Goal: Task Accomplishment & Management: Use online tool/utility

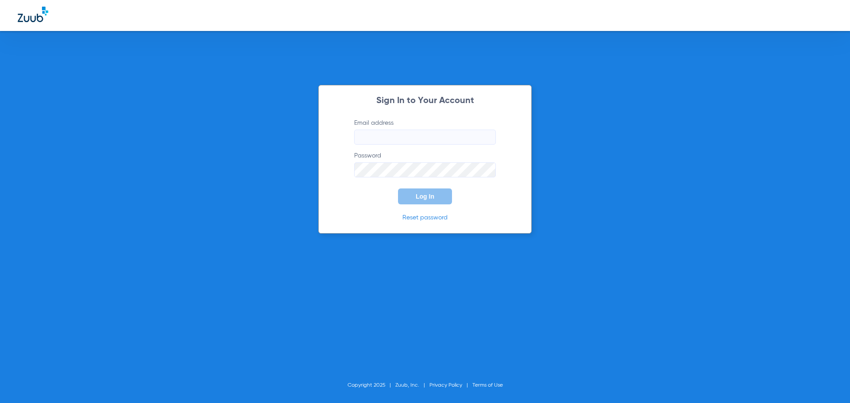
type input "[PERSON_NAME][EMAIL_ADDRESS][DOMAIN_NAME]"
click at [424, 201] on button "Log In" at bounding box center [425, 197] width 54 height 16
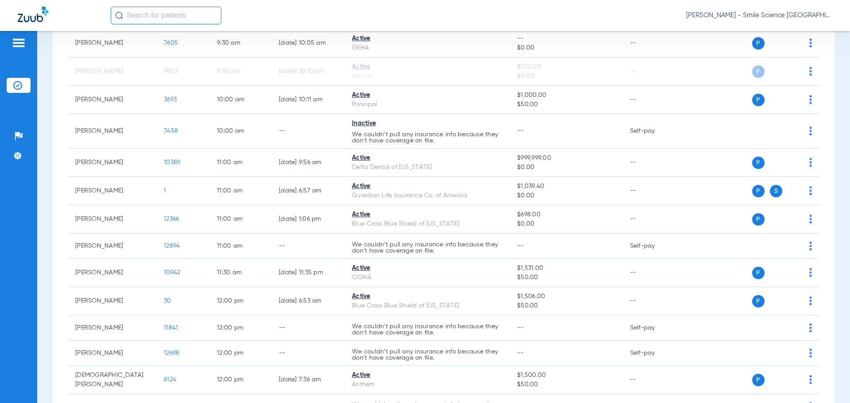
scroll to position [639, 0]
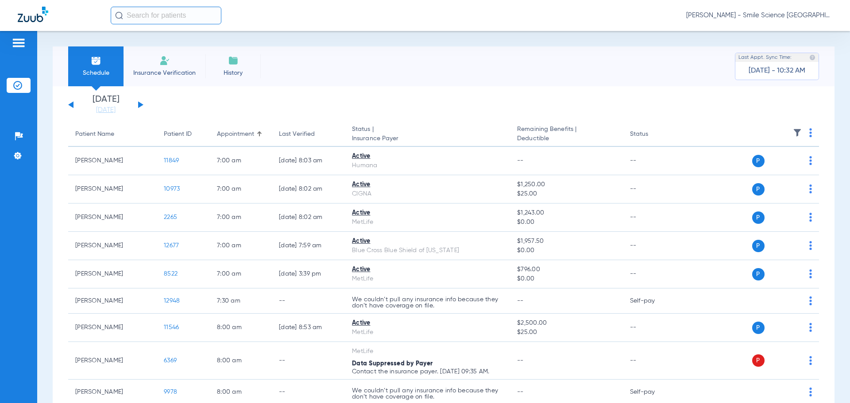
click at [143, 104] on div "[DATE] [DATE] [DATE] [DATE] [DATE] [DATE] [DATE] [DATE] [DATE] [DATE] [DATE] [D…" at bounding box center [105, 104] width 75 height 19
click at [140, 105] on button at bounding box center [140, 104] width 5 height 7
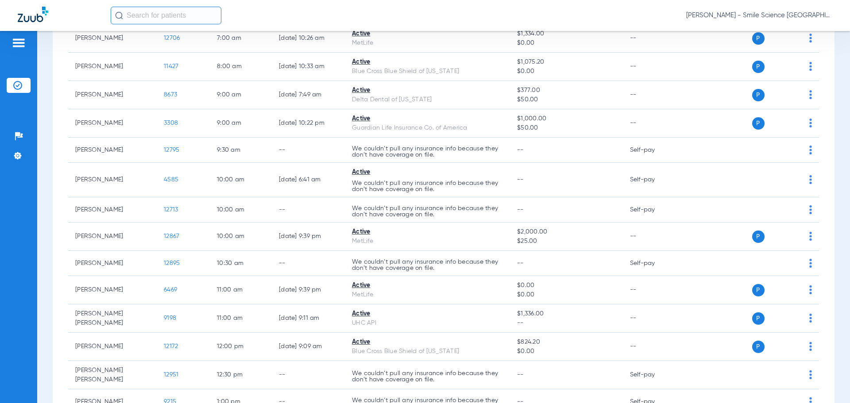
scroll to position [163, 0]
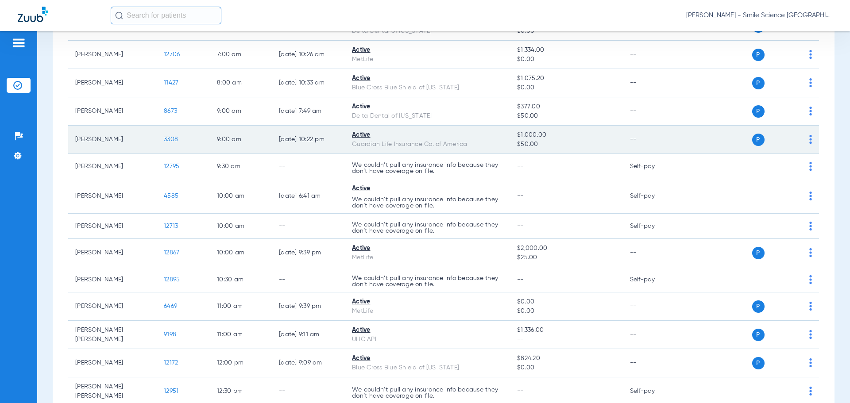
click at [167, 139] on span "3308" at bounding box center [171, 139] width 14 height 6
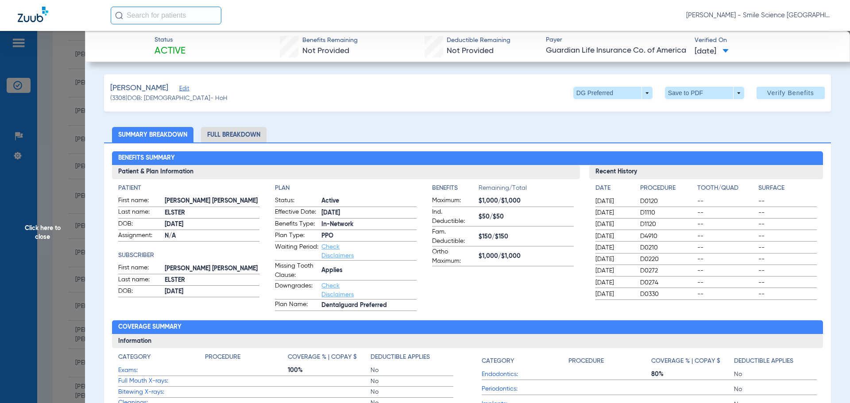
scroll to position [44, 0]
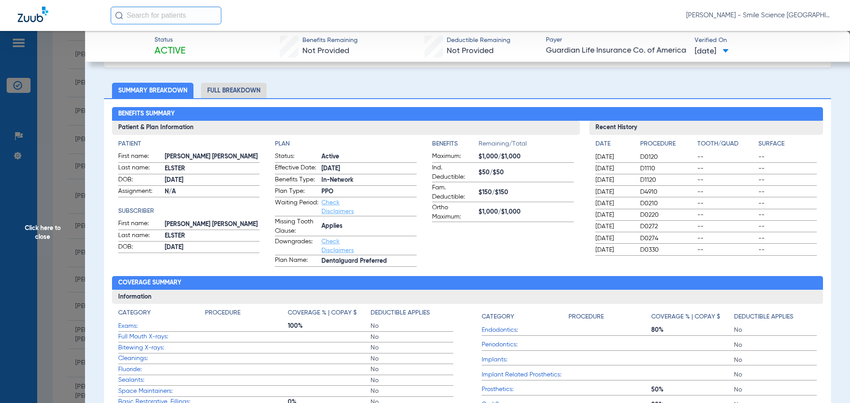
click at [32, 231] on span "Click here to close" at bounding box center [42, 232] width 85 height 403
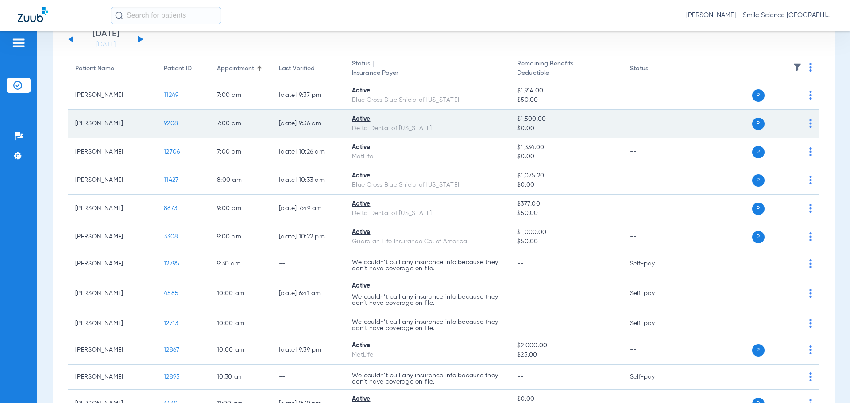
scroll to position [133, 0]
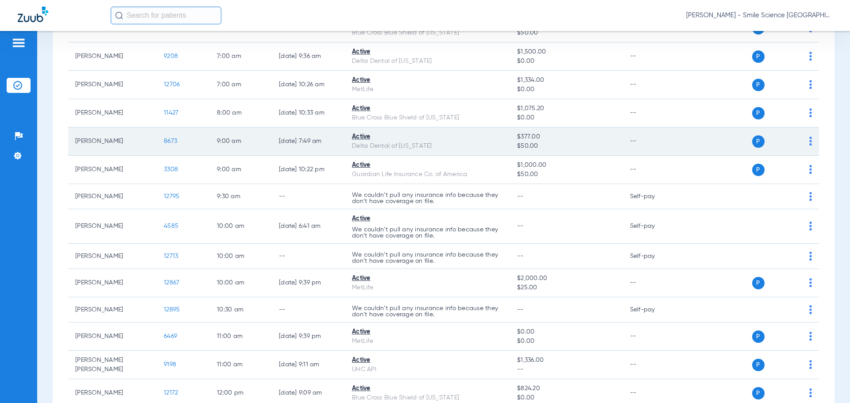
click at [173, 139] on span "8673" at bounding box center [170, 141] width 13 height 6
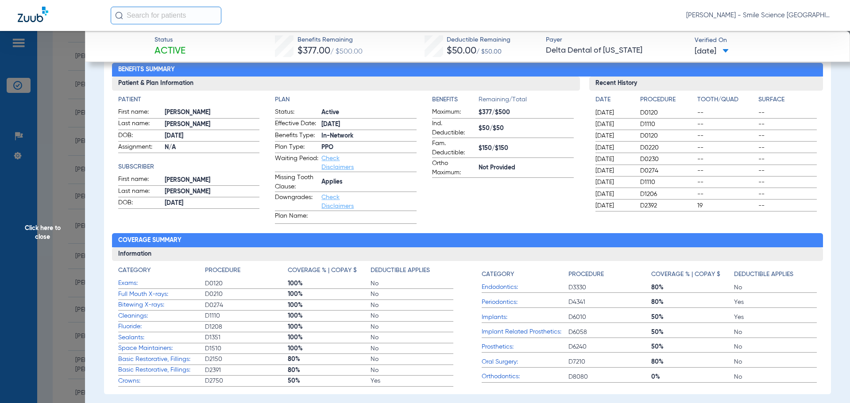
scroll to position [0, 0]
